Goal: Transaction & Acquisition: Purchase product/service

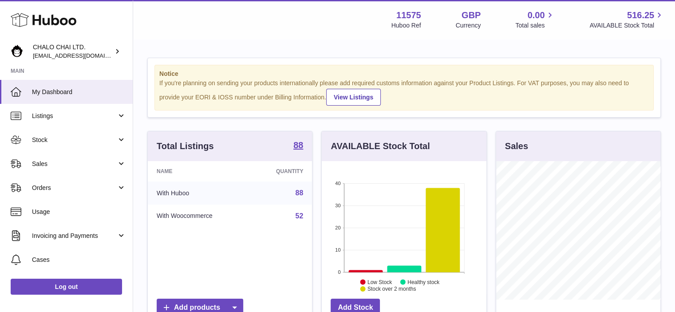
scroll to position [138, 165]
click at [39, 142] on span "Stock" at bounding box center [74, 140] width 85 height 8
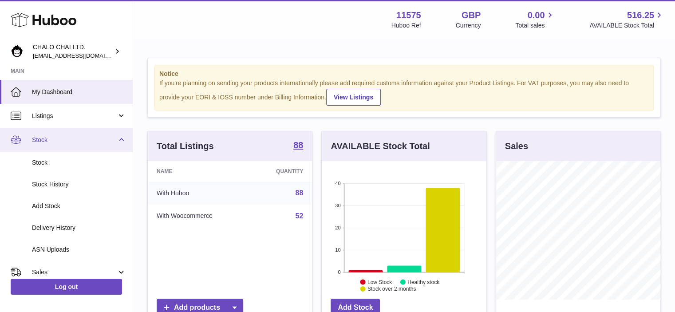
click at [39, 140] on span "Stock" at bounding box center [74, 140] width 85 height 8
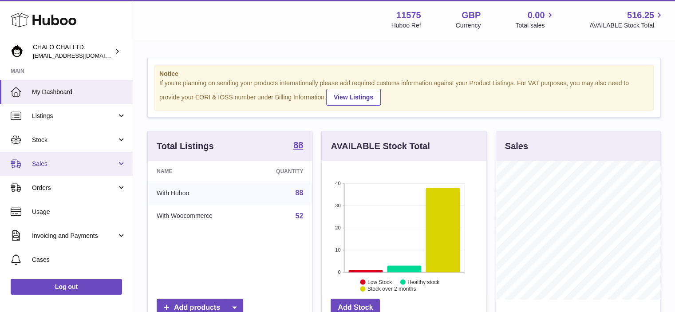
click at [42, 163] on span "Sales" at bounding box center [74, 164] width 85 height 8
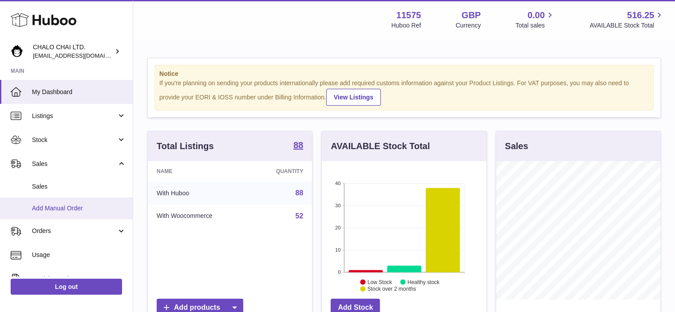
click at [59, 207] on span "Add Manual Order" at bounding box center [79, 208] width 94 height 8
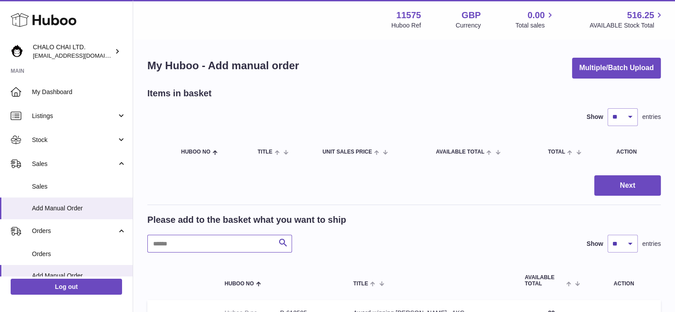
click at [208, 240] on input "text" at bounding box center [219, 244] width 145 height 18
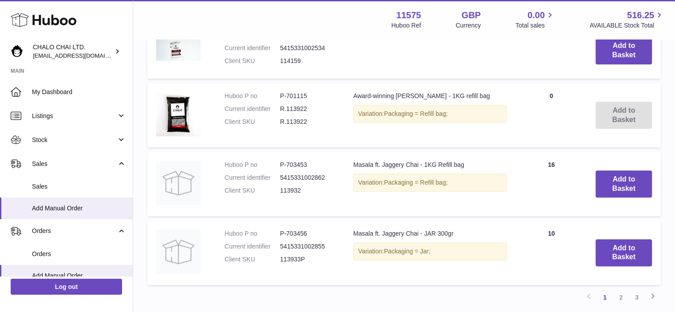
scroll to position [710, 0]
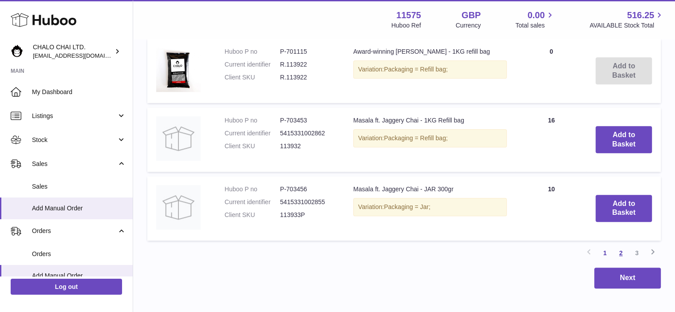
click at [625, 252] on link "2" at bounding box center [621, 253] width 16 height 16
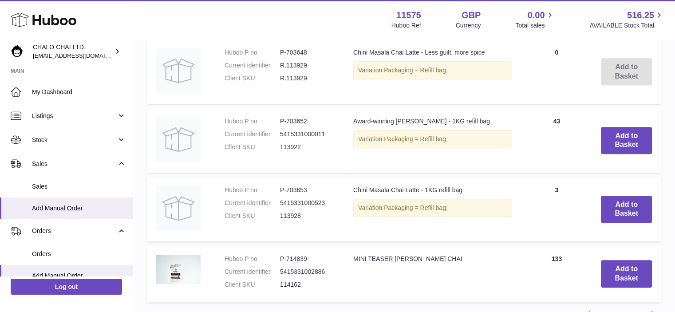
scroll to position [717, 0]
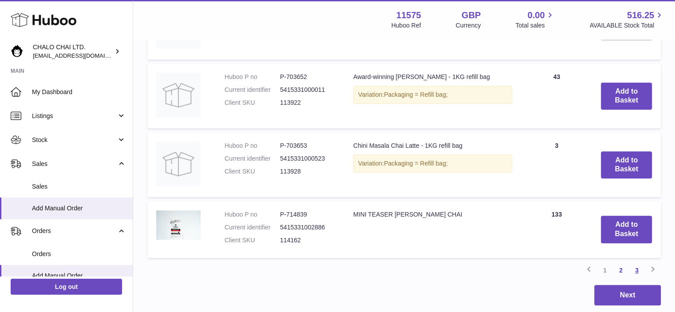
click at [636, 269] on link "3" at bounding box center [637, 270] width 16 height 16
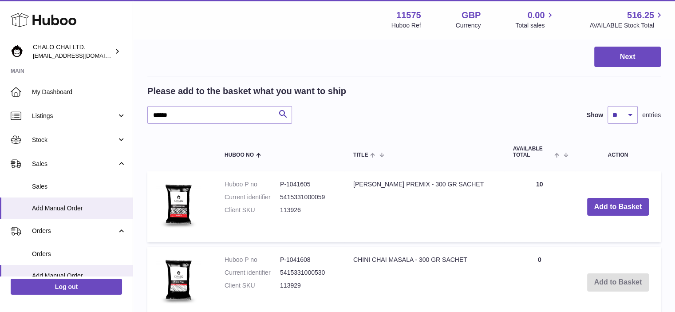
scroll to position [173, 0]
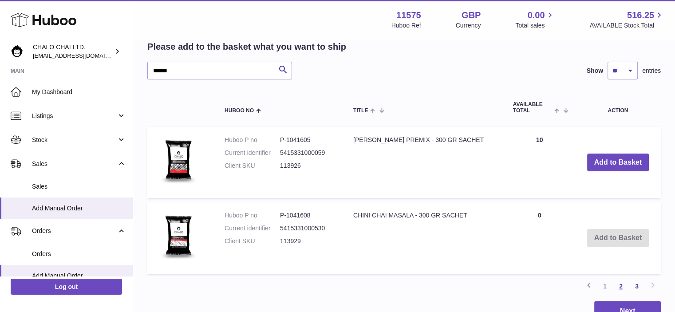
click at [621, 283] on link "2" at bounding box center [621, 286] width 16 height 16
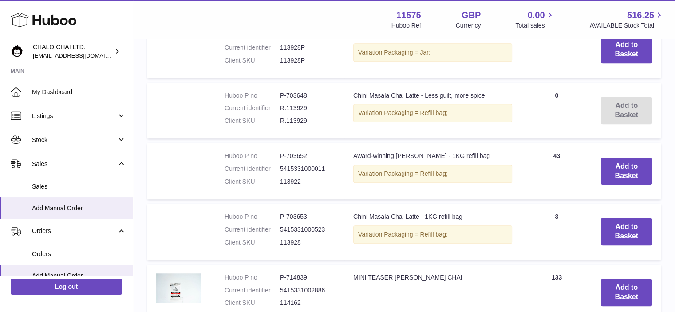
scroll to position [740, 0]
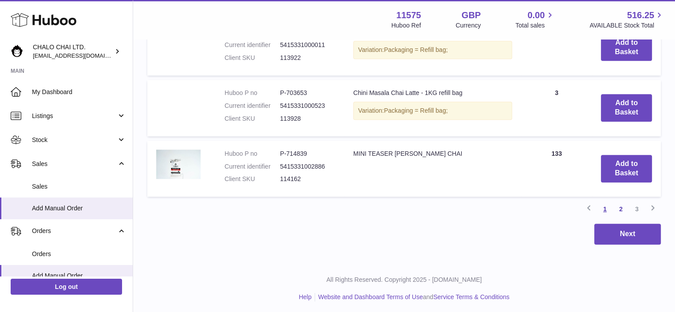
click at [603, 202] on link "1" at bounding box center [605, 209] width 16 height 16
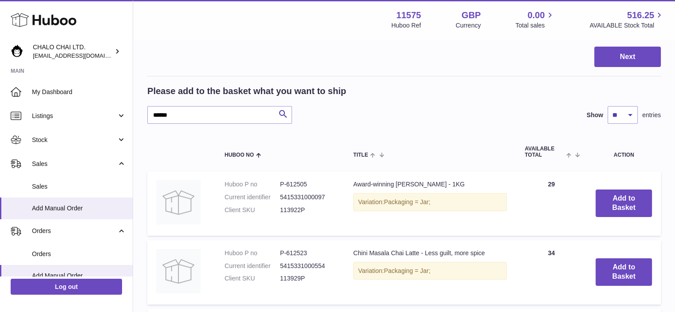
scroll to position [217, 0]
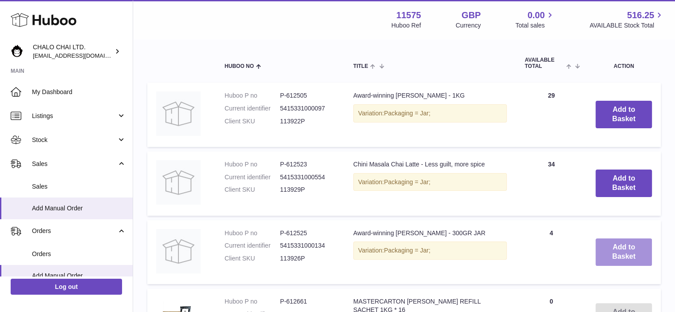
click at [622, 257] on button "Add to Basket" at bounding box center [623, 252] width 56 height 28
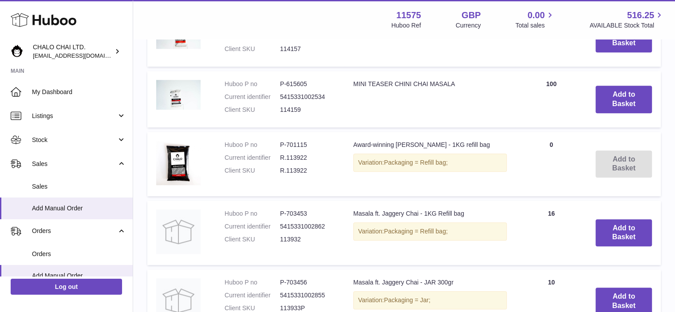
scroll to position [783, 0]
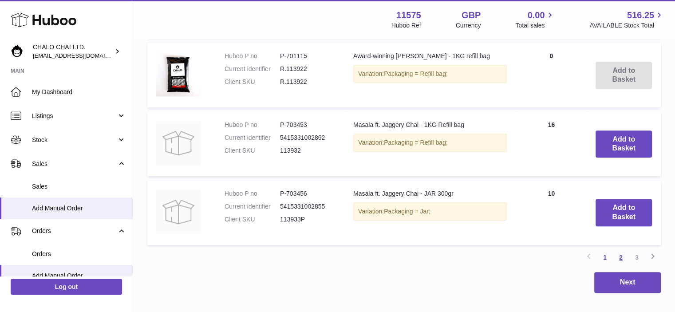
click at [621, 255] on link "2" at bounding box center [621, 257] width 16 height 16
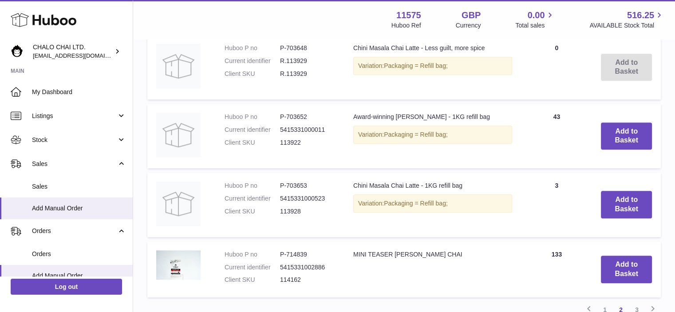
scroll to position [843, 0]
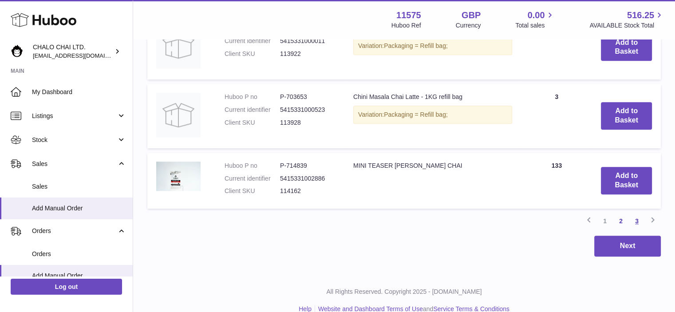
click at [638, 220] on link "3" at bounding box center [637, 221] width 16 height 16
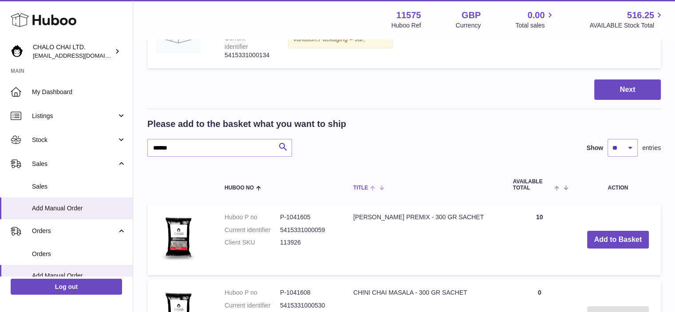
scroll to position [40, 0]
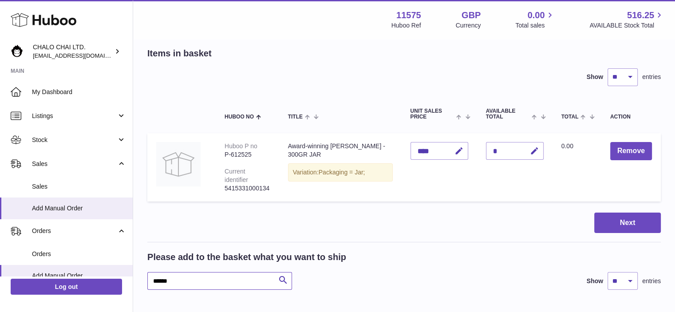
click at [167, 281] on input "******" at bounding box center [219, 281] width 145 height 18
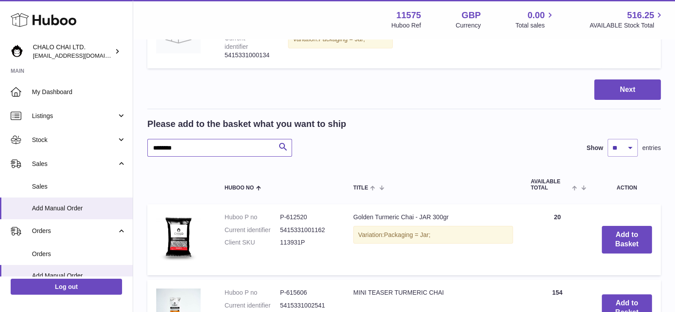
scroll to position [217, 0]
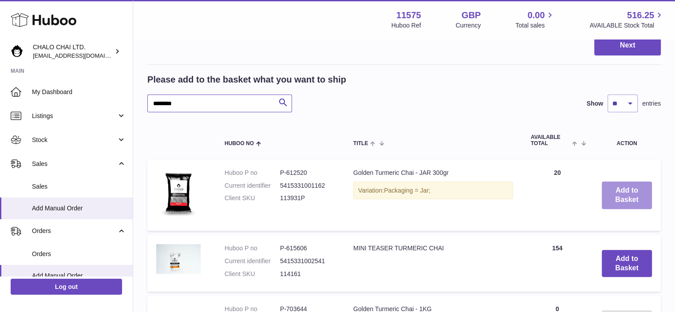
type input "********"
click at [617, 193] on button "Add to Basket" at bounding box center [627, 195] width 50 height 28
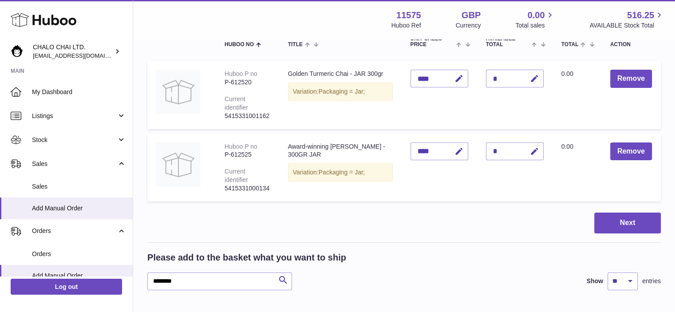
scroll to position [68, 0]
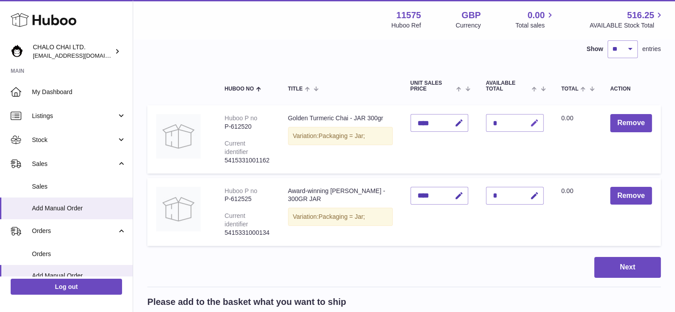
click at [535, 122] on icon "button" at bounding box center [534, 122] width 9 height 9
drag, startPoint x: 497, startPoint y: 122, endPoint x: 483, endPoint y: 122, distance: 13.8
click at [484, 122] on td "Quantity *" at bounding box center [514, 139] width 75 height 68
type input "*"
drag, startPoint x: 531, startPoint y: 122, endPoint x: 523, endPoint y: 122, distance: 8.0
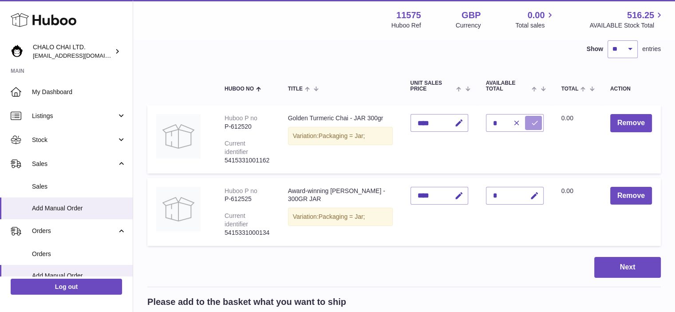
click at [531, 122] on icon "submit" at bounding box center [535, 123] width 8 height 8
click at [456, 124] on icon "button" at bounding box center [458, 122] width 9 height 9
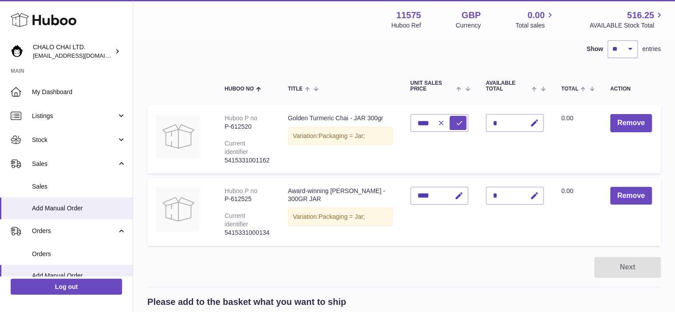
drag, startPoint x: 429, startPoint y: 122, endPoint x: 416, endPoint y: 123, distance: 13.8
click at [416, 123] on div "****" at bounding box center [439, 123] width 58 height 18
drag, startPoint x: 417, startPoint y: 122, endPoint x: 431, endPoint y: 122, distance: 14.2
click at [431, 122] on div "****" at bounding box center [439, 123] width 58 height 18
click at [458, 124] on icon "submit" at bounding box center [459, 123] width 8 height 8
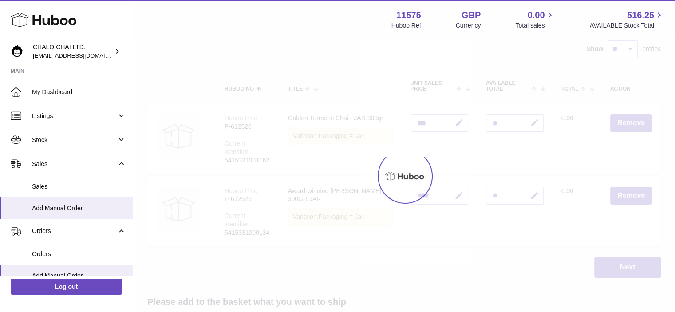
type input "****"
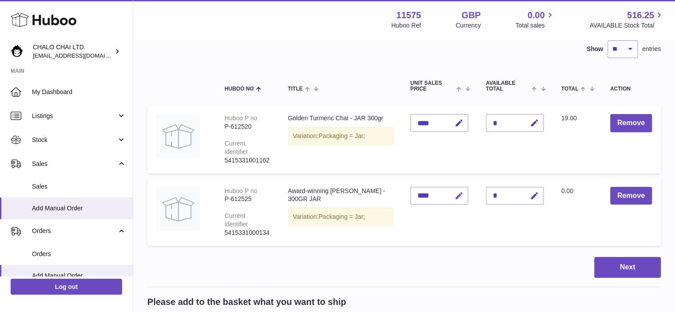
click at [457, 195] on icon "button" at bounding box center [458, 195] width 9 height 9
drag, startPoint x: 431, startPoint y: 195, endPoint x: 417, endPoint y: 195, distance: 14.2
click at [417, 195] on div "****" at bounding box center [439, 196] width 58 height 18
click at [414, 196] on input "****" at bounding box center [439, 196] width 58 height 18
drag, startPoint x: 418, startPoint y: 197, endPoint x: 456, endPoint y: 208, distance: 39.9
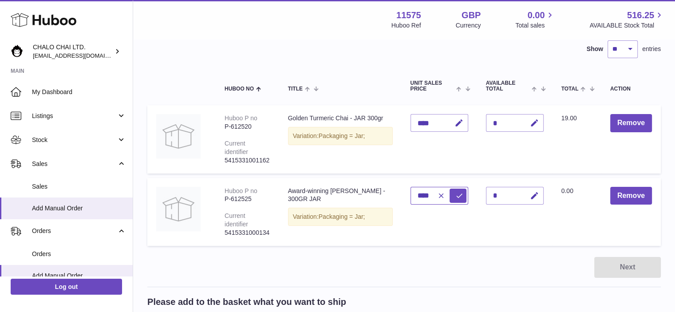
click at [456, 208] on td "Unit Sales Price ****" at bounding box center [438, 212] width 75 height 68
type input "****"
click at [461, 194] on icon "submit" at bounding box center [459, 196] width 8 height 8
click at [531, 195] on icon "button" at bounding box center [534, 195] width 9 height 9
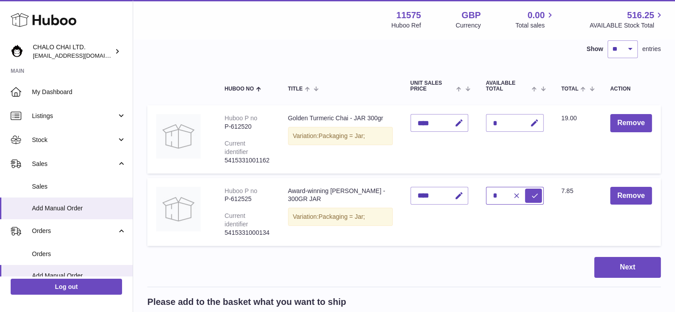
drag, startPoint x: 491, startPoint y: 195, endPoint x: 482, endPoint y: 196, distance: 8.9
click at [482, 196] on td "Quantity *" at bounding box center [514, 212] width 75 height 68
type input "*"
click at [534, 197] on icon "submit" at bounding box center [535, 196] width 8 height 8
